Goal: Transaction & Acquisition: Purchase product/service

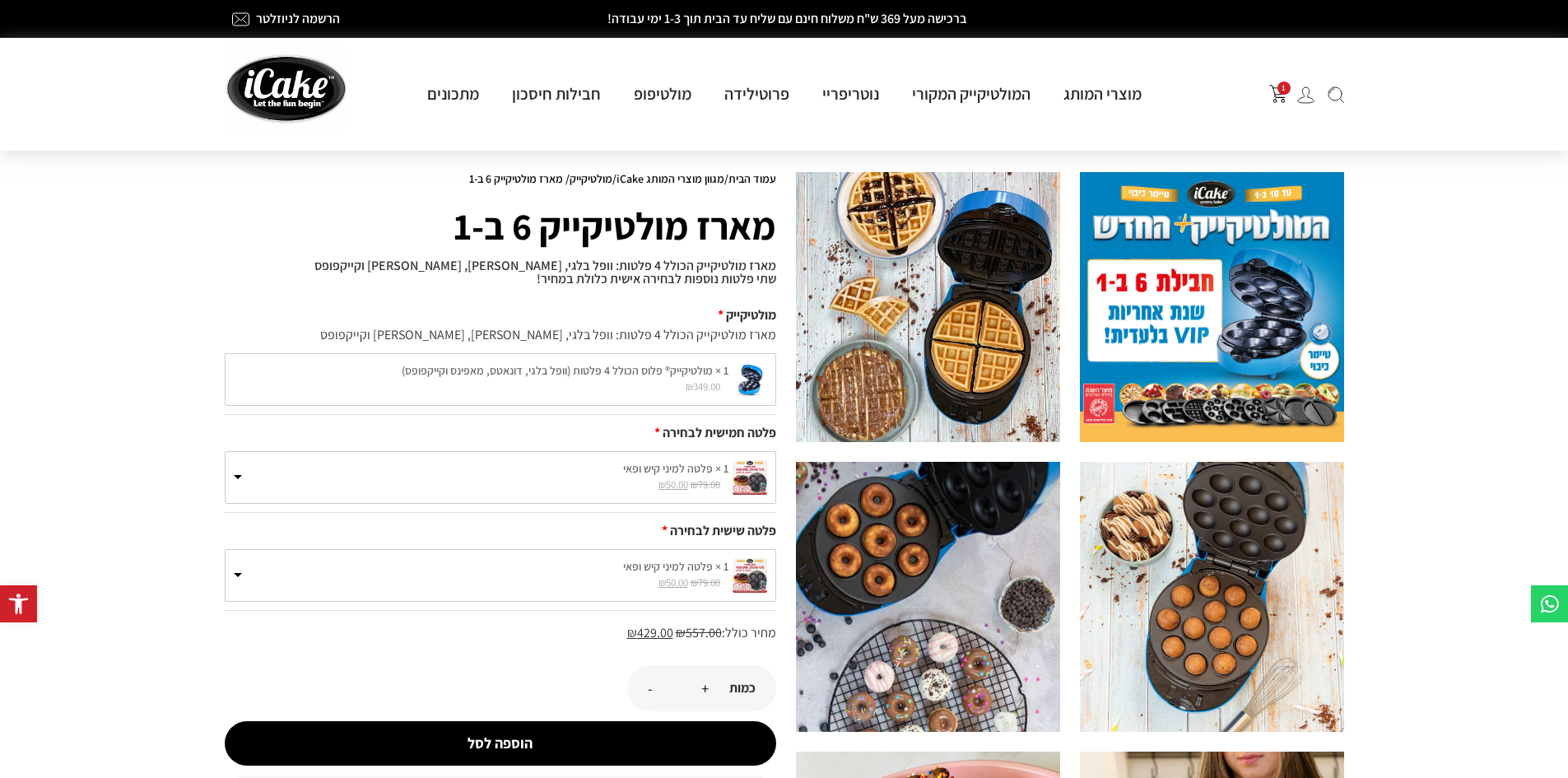
click at [1276, 80] on div "1" at bounding box center [1267, 93] width 170 height 36
click at [1278, 87] on span "1" at bounding box center [1285, 88] width 14 height 14
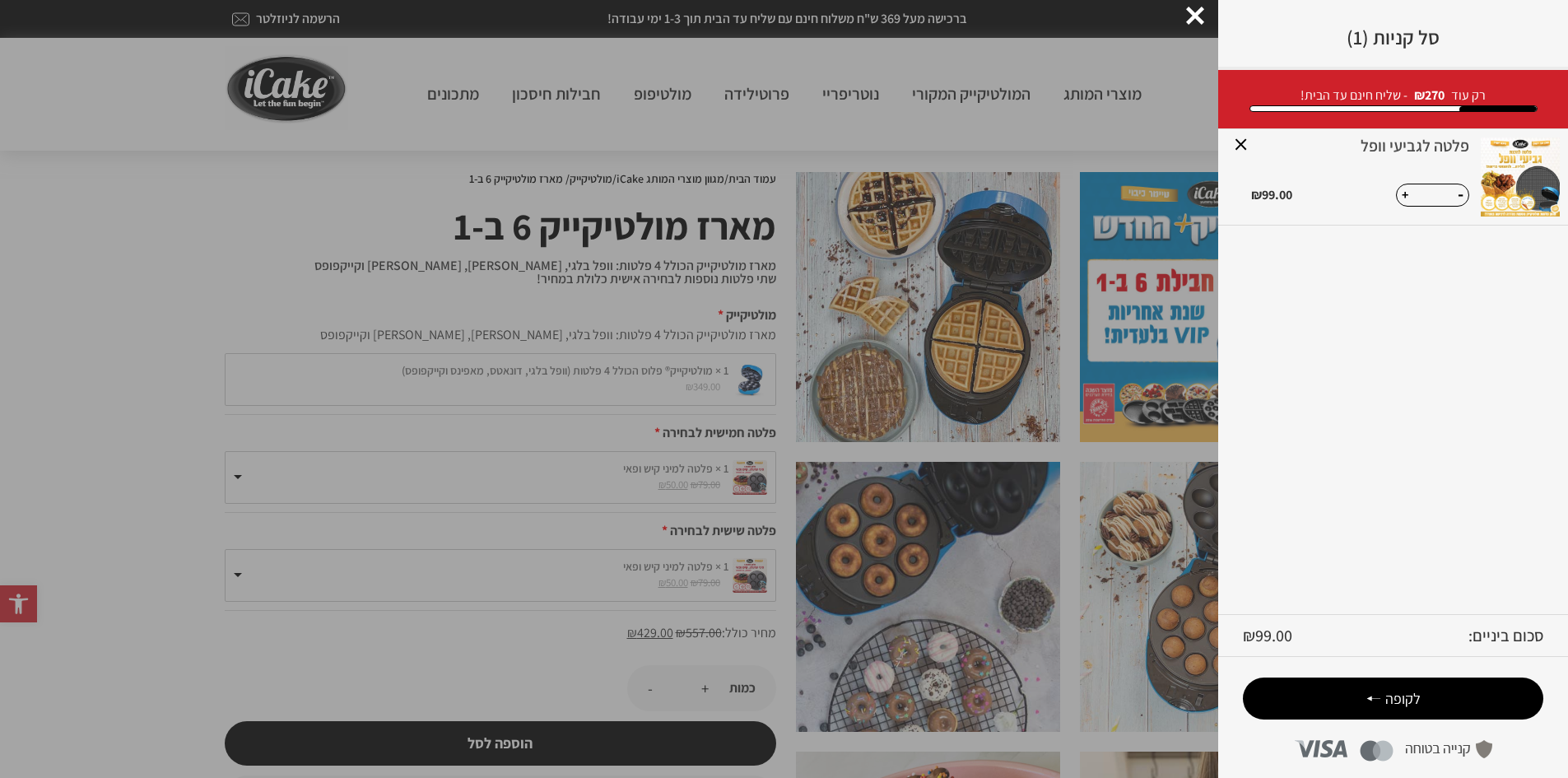
click at [1415, 697] on span "לקופה" at bounding box center [1404, 698] width 36 height 19
click at [1189, 23] on div at bounding box center [1195, 15] width 18 height 18
